Goal: Transaction & Acquisition: Purchase product/service

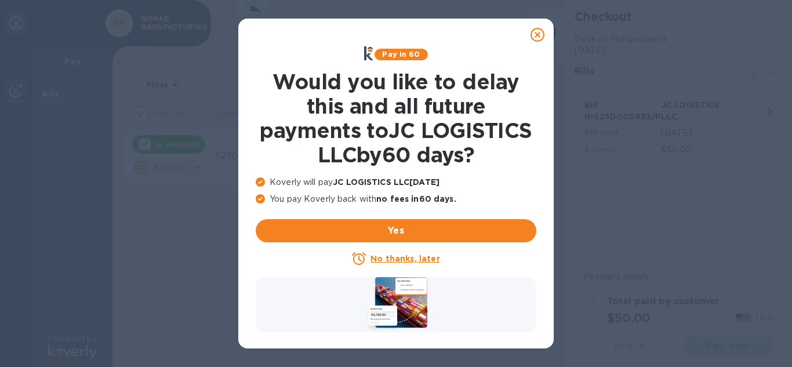
click at [536, 35] on icon at bounding box center [538, 35] width 14 height 14
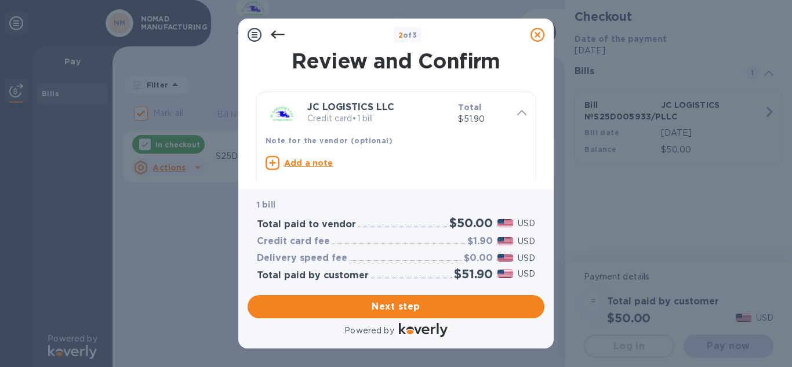
drag, startPoint x: 519, startPoint y: 125, endPoint x: 520, endPoint y: 135, distance: 9.9
click at [520, 135] on div "JC LOGISTICS LLC Credit card • 1 bill Total $51.90 Note for the vendor (optiona…" at bounding box center [396, 146] width 270 height 99
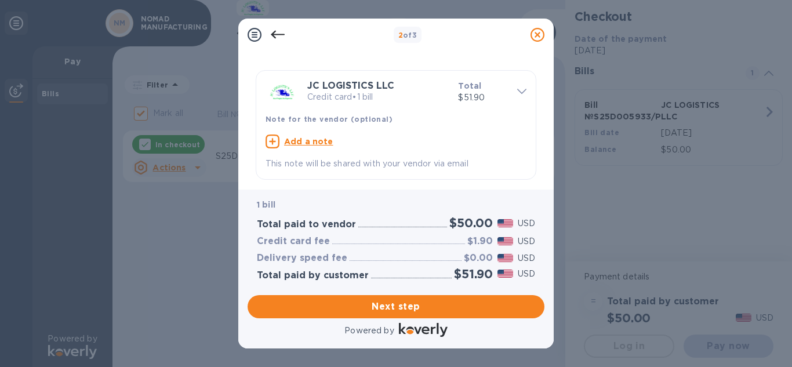
scroll to position [35, 0]
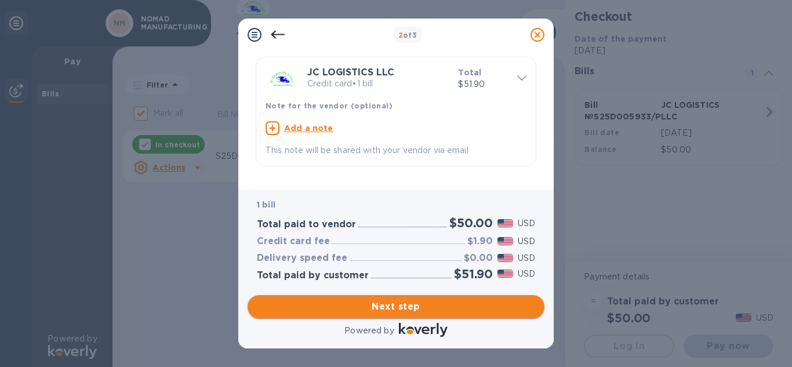
click at [386, 303] on span "Next step" at bounding box center [396, 307] width 278 height 14
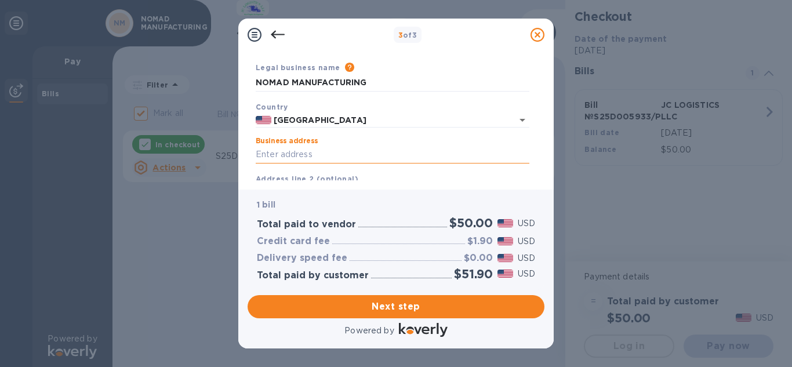
click at [318, 149] on input "Business address" at bounding box center [393, 154] width 274 height 17
type input "1208 S STATE ROUTE 260"
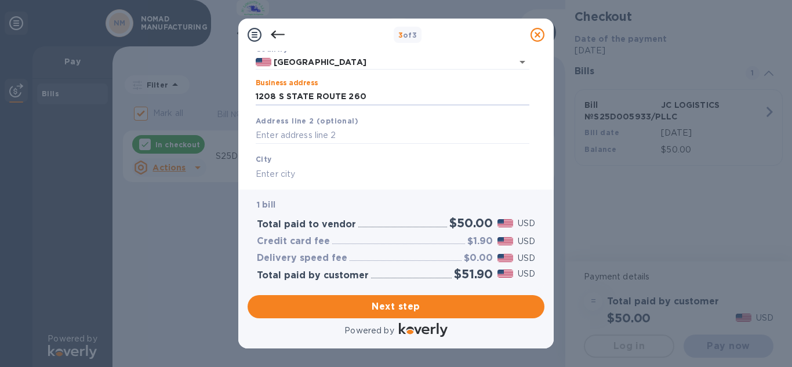
scroll to position [151, 0]
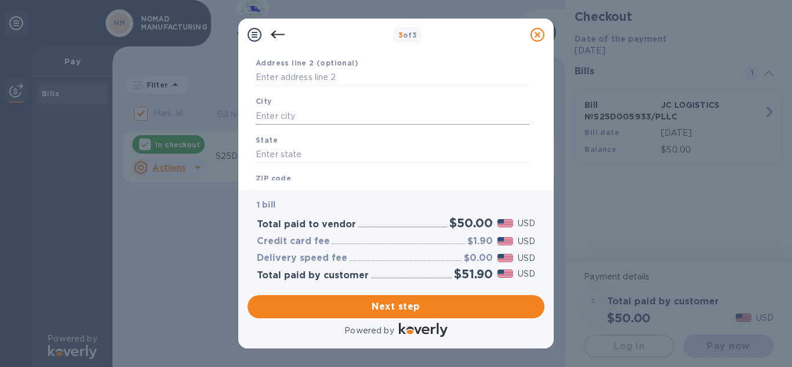
click at [325, 116] on input "text" at bounding box center [393, 115] width 274 height 17
type input "COTTONWOOD"
click at [302, 155] on input "text" at bounding box center [393, 154] width 274 height 17
type input "AZ"
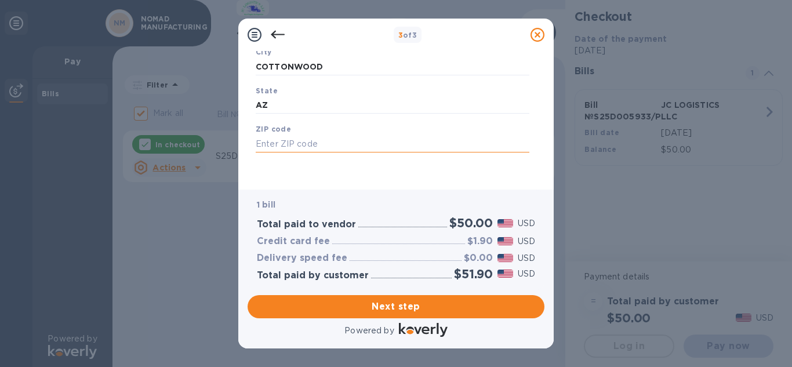
click at [346, 137] on input "text" at bounding box center [393, 143] width 274 height 17
type input "86326"
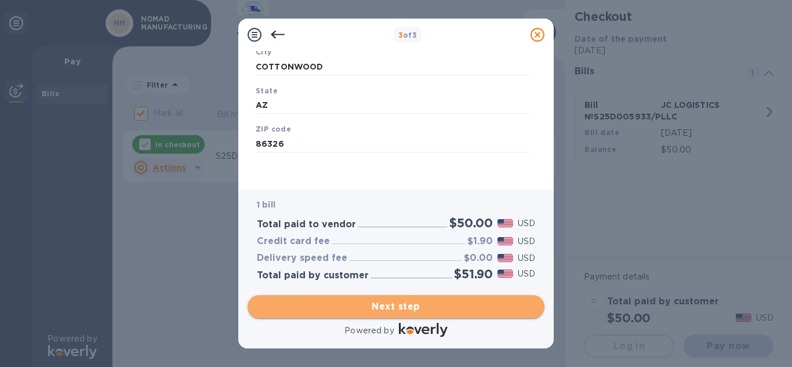
click at [403, 311] on span "Next step" at bounding box center [396, 307] width 278 height 14
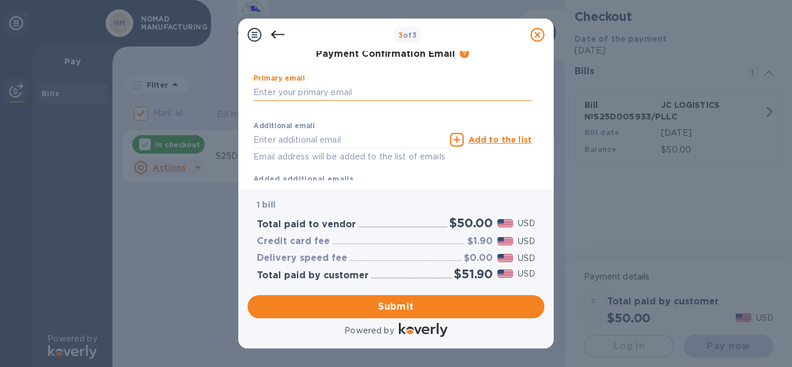
click at [448, 92] on input "text" at bounding box center [392, 92] width 278 height 17
click at [430, 84] on input "[EMAIL_ADDRESS][DOMAIN_NAME]" at bounding box center [392, 92] width 278 height 17
type input "[EMAIL_ADDRESS][DOMAIN_NAME]"
click at [447, 117] on div "Additional email Email address will be added to the list of emails" at bounding box center [349, 140] width 197 height 52
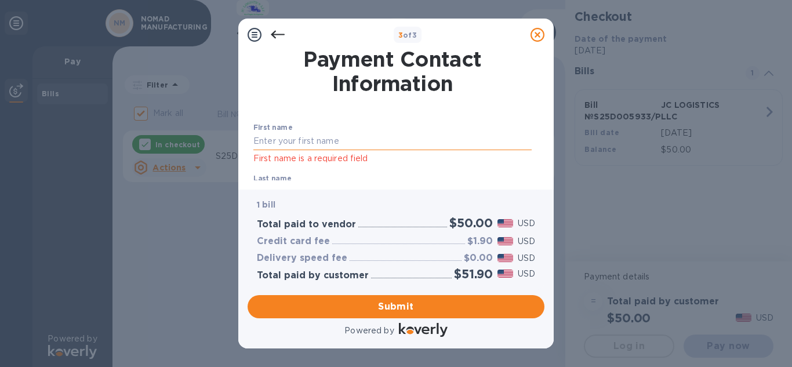
scroll to position [0, 0]
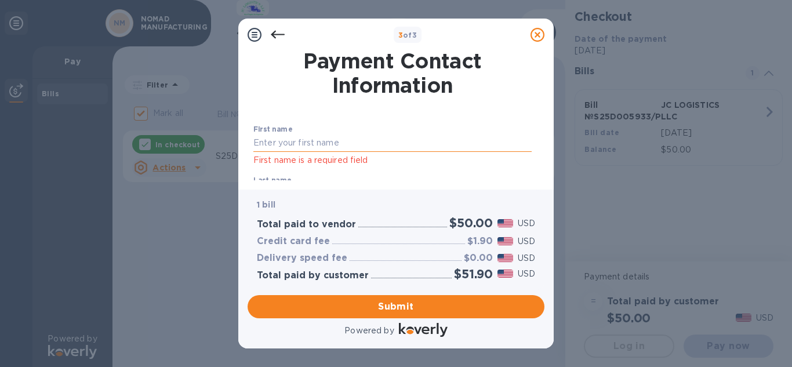
click at [371, 143] on input "text" at bounding box center [392, 143] width 278 height 17
type input "b"
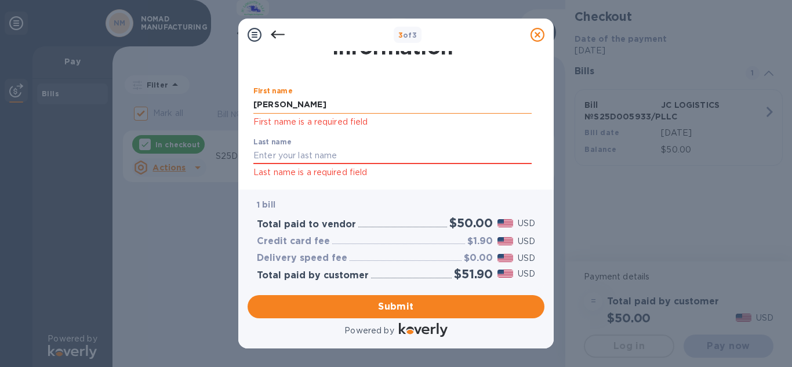
scroll to position [58, 0]
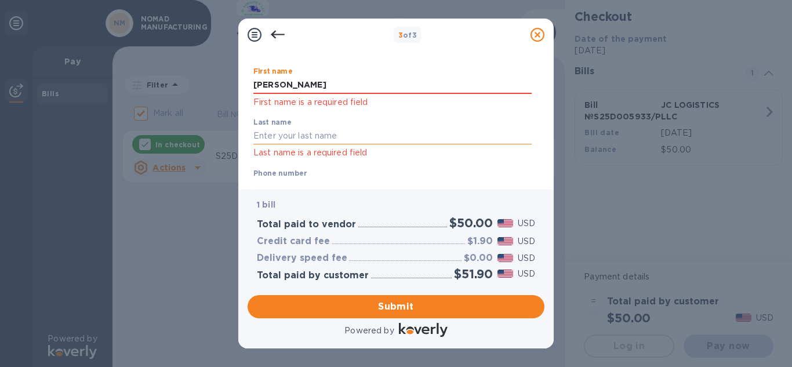
type input "[PERSON_NAME]"
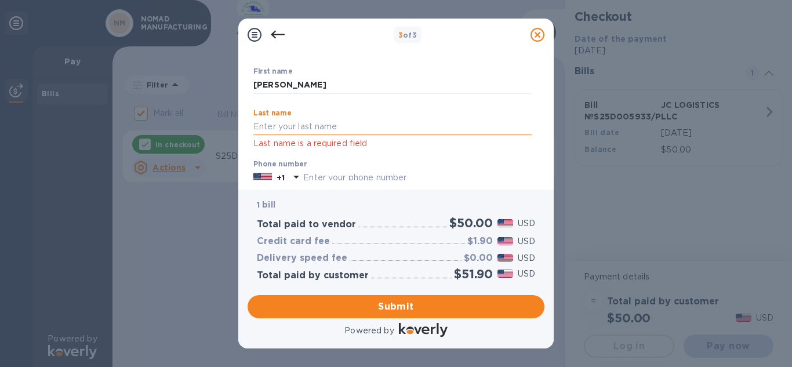
click at [338, 135] on input "text" at bounding box center [392, 126] width 278 height 17
type input "[PERSON_NAME]"
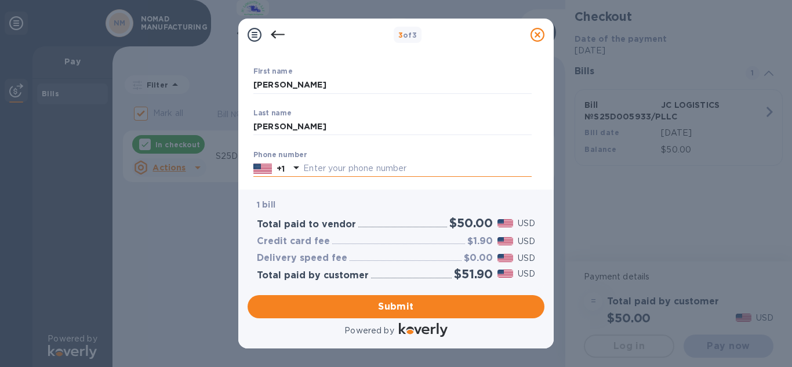
click at [298, 177] on div at bounding box center [296, 168] width 19 height 21
click at [261, 171] on img at bounding box center [262, 168] width 19 height 13
click at [286, 169] on div "+1" at bounding box center [280, 169] width 13 height 16
click at [293, 153] on label "Phone number" at bounding box center [279, 154] width 53 height 7
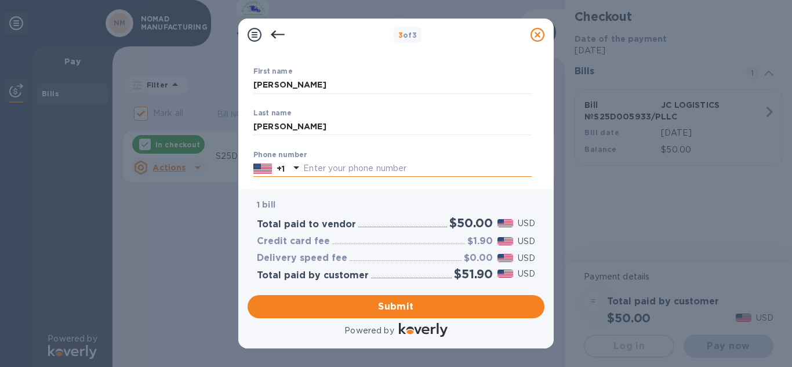
click at [295, 166] on icon at bounding box center [296, 168] width 14 height 14
click at [316, 165] on input "text" at bounding box center [417, 168] width 228 height 17
type input "4035297889"
type input "[EMAIL_ADDRESS][DOMAIN_NAME]"
click at [264, 170] on img at bounding box center [262, 168] width 19 height 13
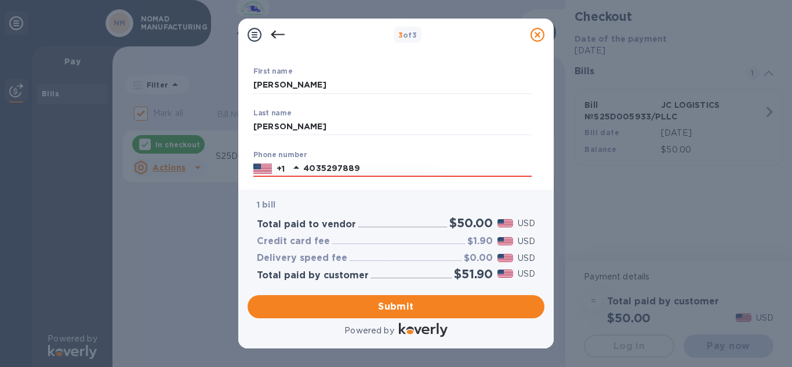
click at [264, 170] on img at bounding box center [262, 168] width 19 height 13
click at [286, 166] on div "+1" at bounding box center [280, 169] width 13 height 16
click at [283, 168] on p "+1" at bounding box center [281, 169] width 8 height 12
click at [266, 168] on img at bounding box center [262, 168] width 19 height 13
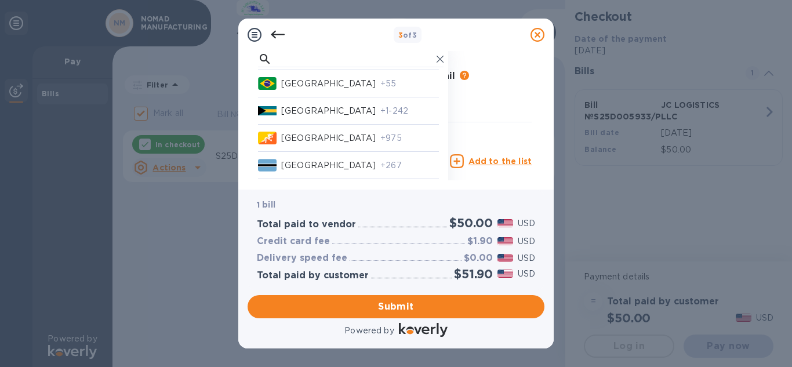
scroll to position [930, 0]
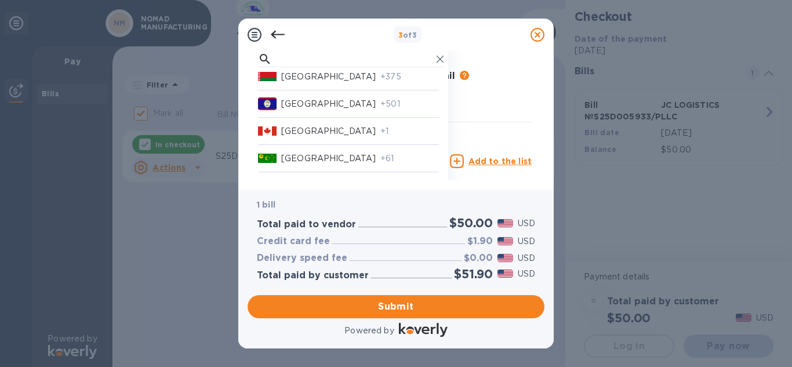
click at [266, 130] on img at bounding box center [267, 131] width 19 height 13
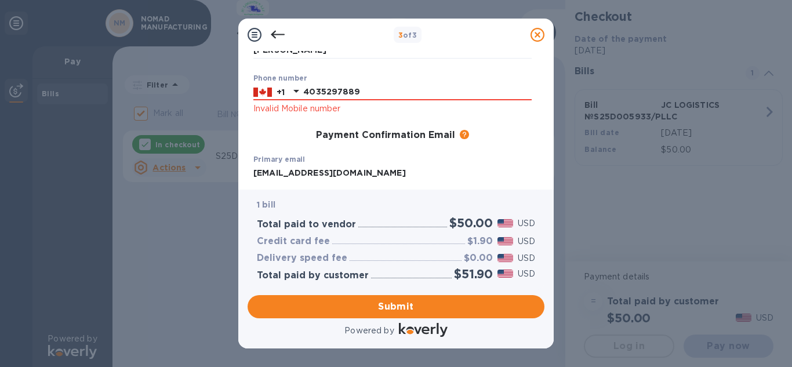
scroll to position [78, 0]
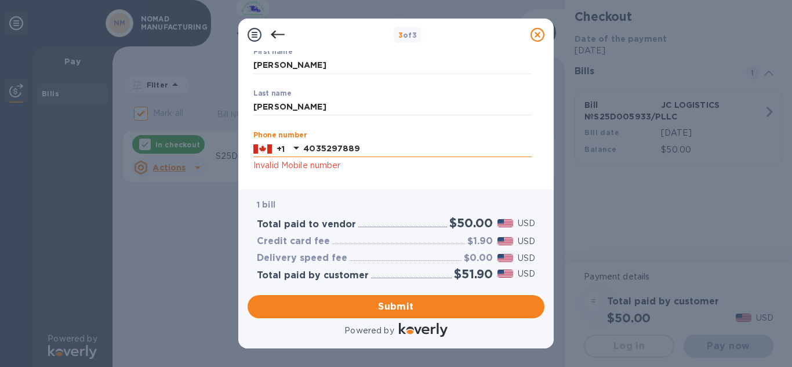
click at [373, 148] on input "4035297889" at bounding box center [417, 148] width 228 height 17
type input "4"
click at [310, 194] on div "1 bill Total paid to vendor $50.00 USD Credit card fee $1.90 USD Delivery speed…" at bounding box center [396, 240] width 297 height 100
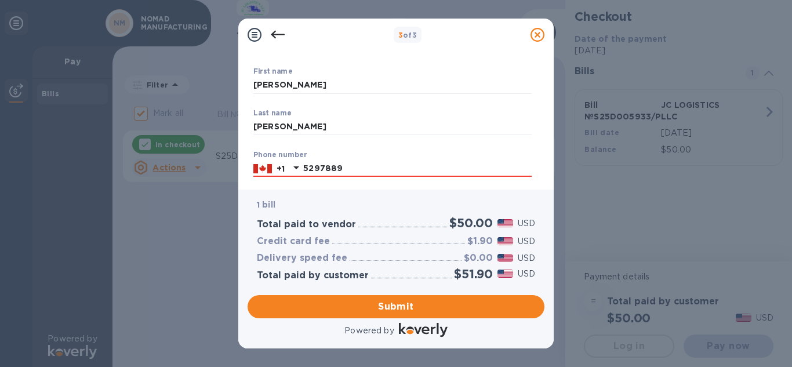
scroll to position [116, 0]
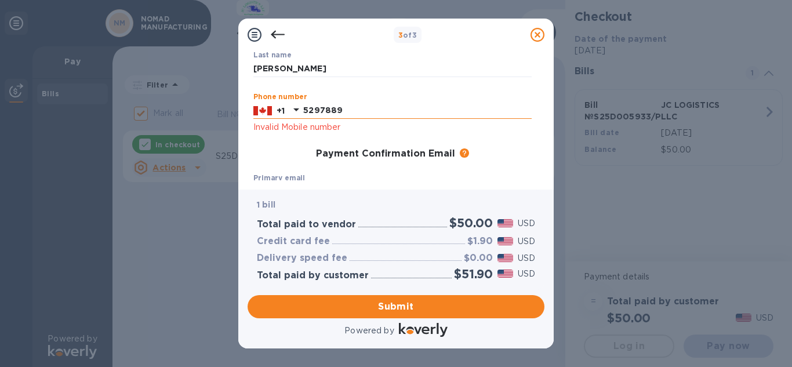
click at [346, 107] on input "5297889" at bounding box center [417, 110] width 228 height 17
type input "5"
type input "4035297889"
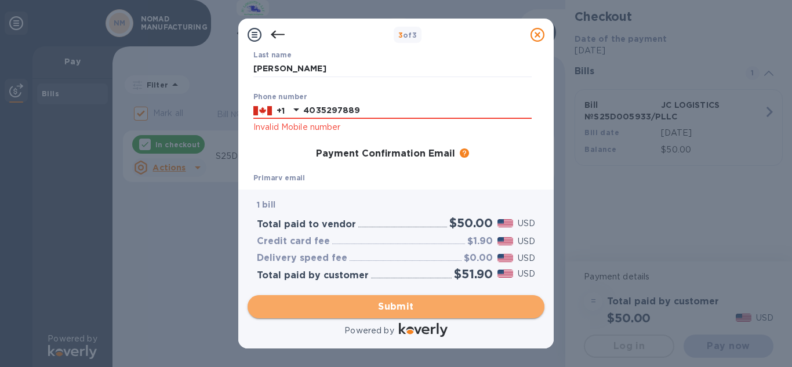
click at [376, 302] on span "Submit" at bounding box center [396, 307] width 278 height 14
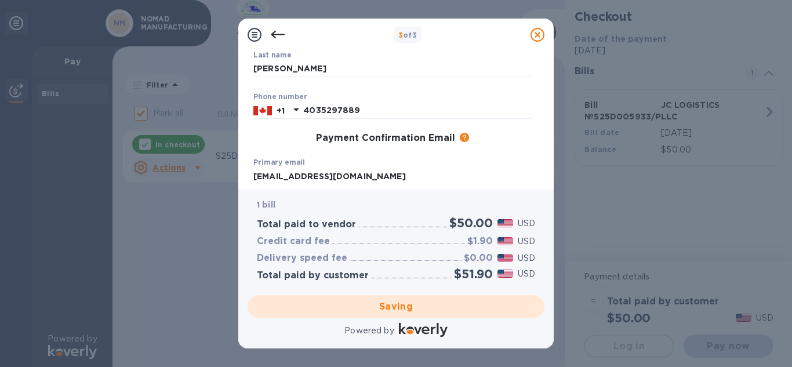
checkbox input "false"
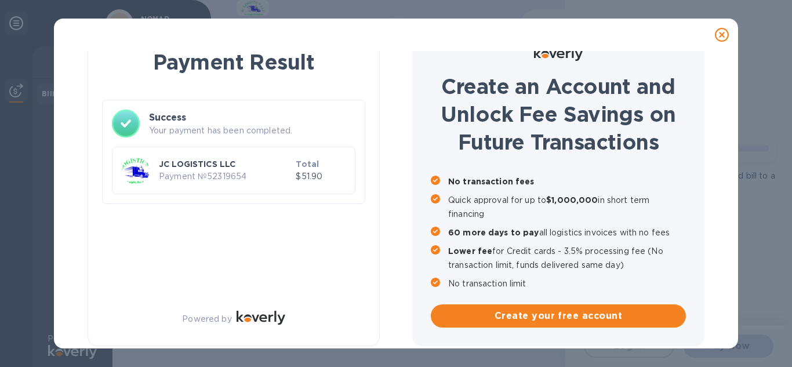
scroll to position [25, 0]
